Goal: Task Accomplishment & Management: Use online tool/utility

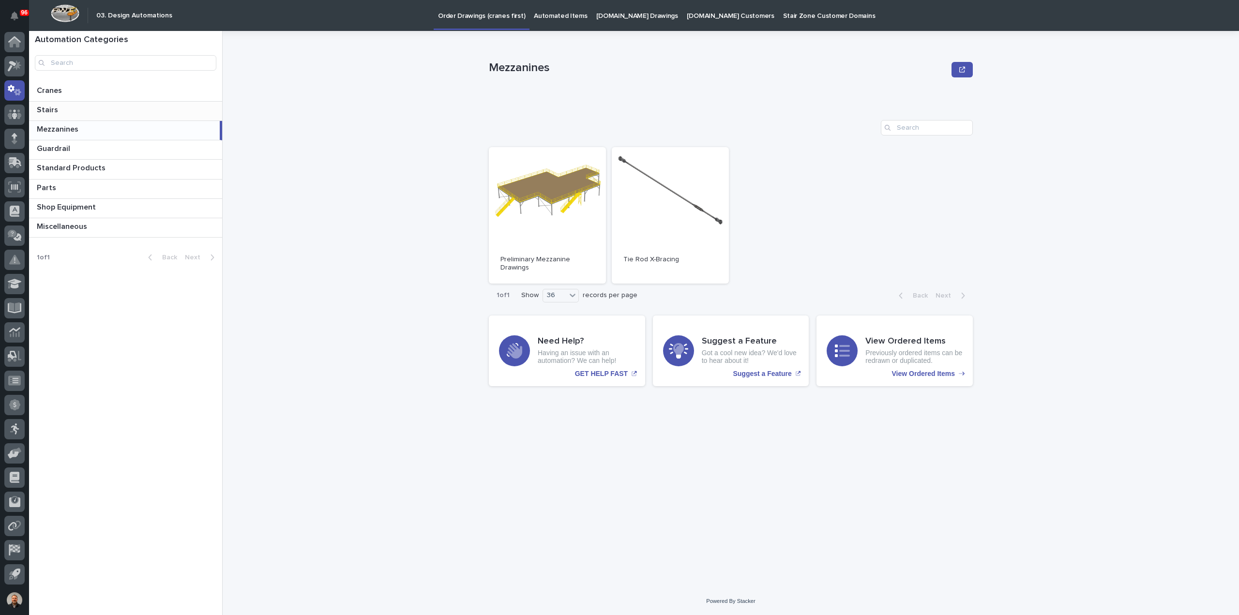
click at [62, 110] on p at bounding box center [127, 109] width 181 height 9
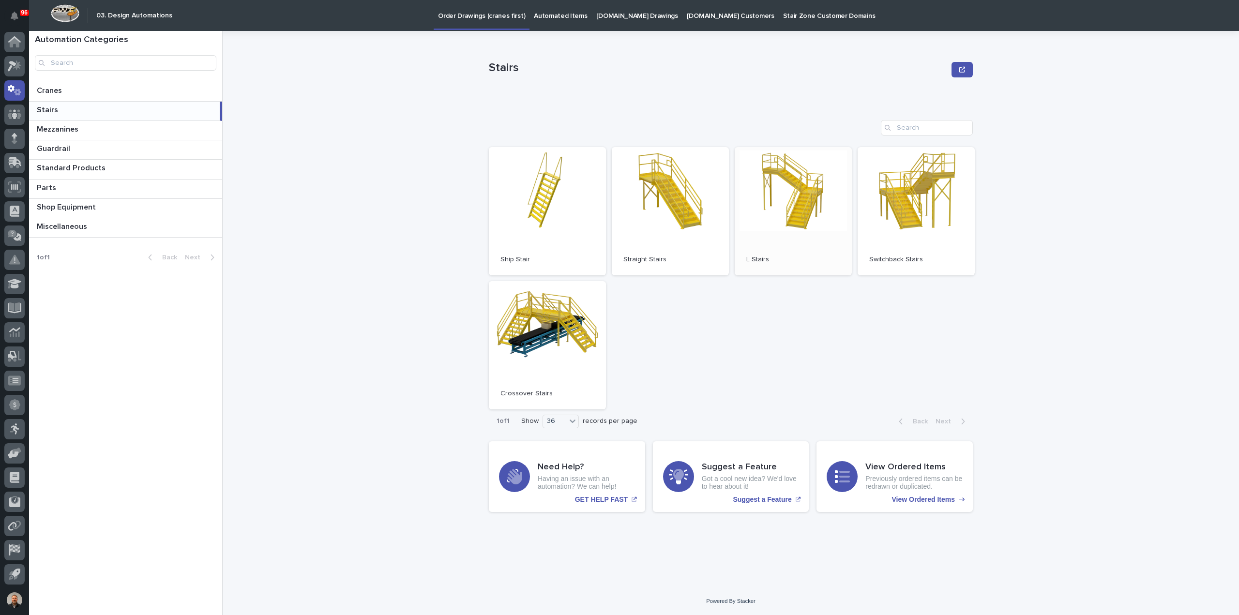
click at [802, 191] on link "Open" at bounding box center [793, 211] width 117 height 128
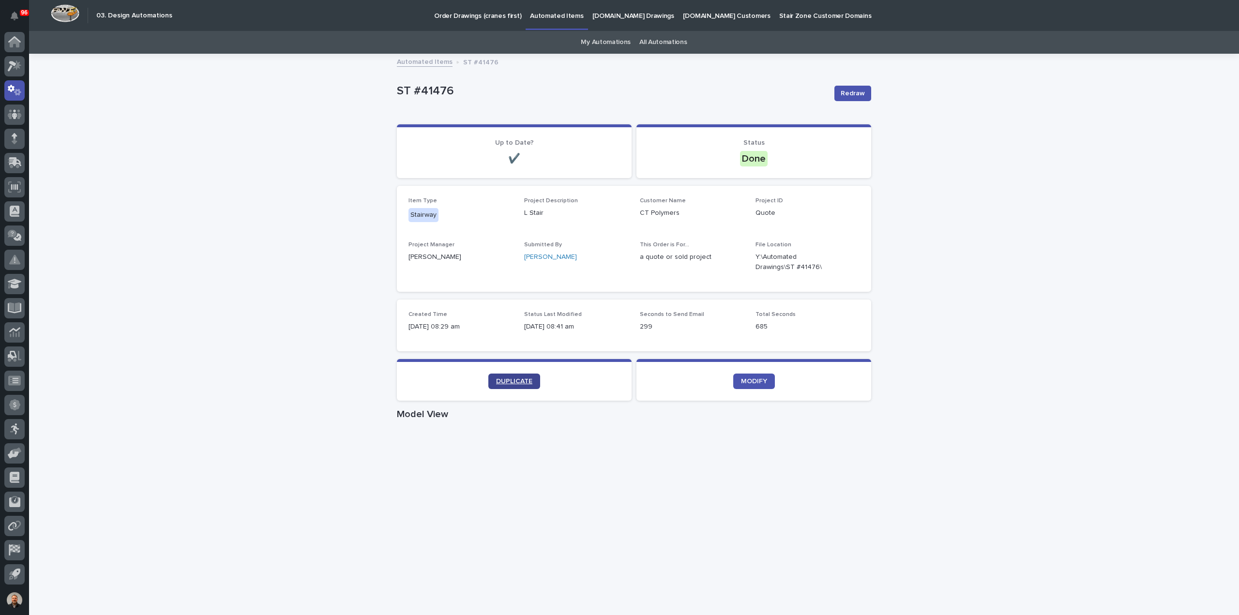
click at [506, 380] on span "DUPLICATE" at bounding box center [514, 381] width 36 height 7
